Goal: Contribute content: Add original content to the website for others to see

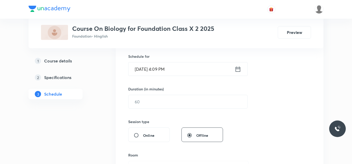
scroll to position [103, 0]
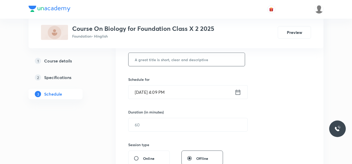
click at [148, 60] on input "text" at bounding box center [186, 59] width 116 height 13
paste input "do organisms reproduce"
type input "How do organisms reproduce - 01"
click at [186, 93] on input "[DATE] 4:09 PM" at bounding box center [181, 92] width 106 height 13
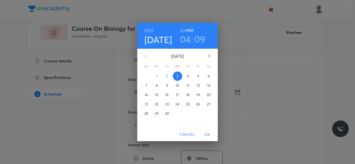
click at [200, 38] on h3 "09" at bounding box center [199, 39] width 11 height 11
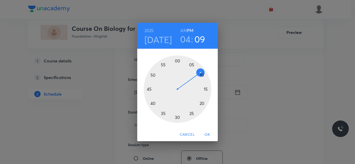
click at [201, 74] on div at bounding box center [177, 89] width 67 height 67
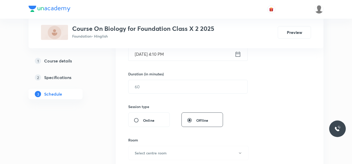
scroll to position [141, 0]
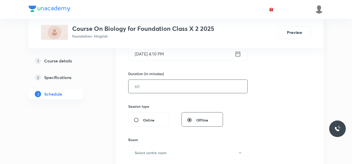
click at [146, 89] on input "text" at bounding box center [187, 86] width 119 height 13
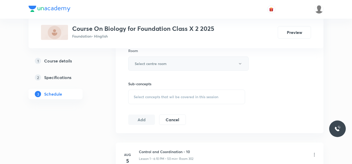
scroll to position [231, 0]
type input "50"
click at [152, 61] on h6 "Select centre room" at bounding box center [151, 63] width 32 height 5
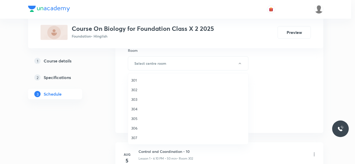
click at [141, 79] on span "301" at bounding box center [188, 80] width 114 height 5
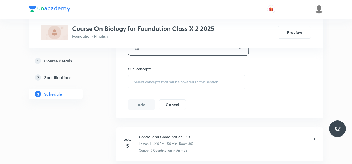
scroll to position [246, 0]
click at [157, 84] on span "Select concepts that wil be covered in this session" at bounding box center [176, 82] width 85 height 4
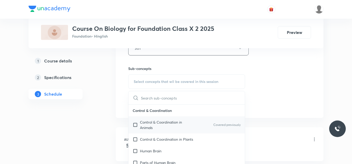
click at [144, 126] on p "Control & Coordination in Animals" at bounding box center [166, 125] width 52 height 11
checkbox input "true"
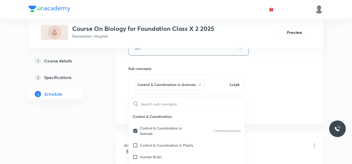
click at [100, 109] on div "Plus Courses Course On Biology for Foundation Class X 2 2025 Foundation • Hingl…" at bounding box center [176, 35] width 295 height 504
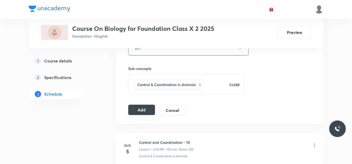
click at [140, 113] on button "Add" at bounding box center [141, 110] width 27 height 10
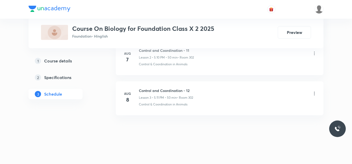
scroll to position [134, 0]
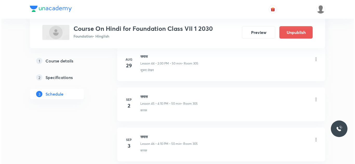
scroll to position [2103, 0]
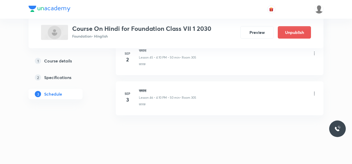
click at [314, 93] on icon at bounding box center [314, 93] width 1 height 3
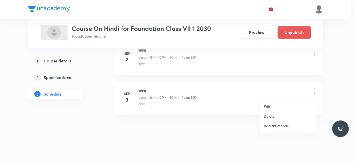
click at [270, 104] on li "Edit" at bounding box center [287, 107] width 57 height 10
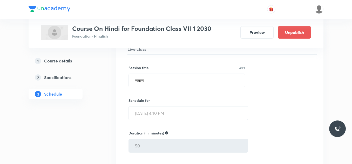
scroll to position [1874, 0]
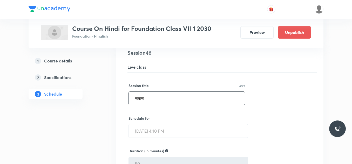
click at [160, 100] on input "समास" at bounding box center [187, 98] width 116 height 13
paste input "ाल"
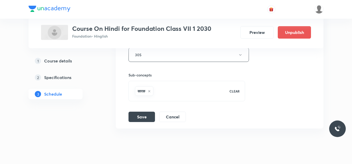
scroll to position [2064, 0]
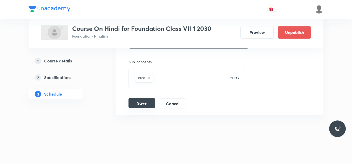
type input "काल"
click at [141, 103] on button "Save" at bounding box center [141, 103] width 26 height 10
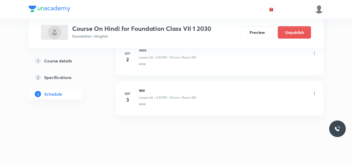
scroll to position [1845, 0]
